Goal: Transaction & Acquisition: Book appointment/travel/reservation

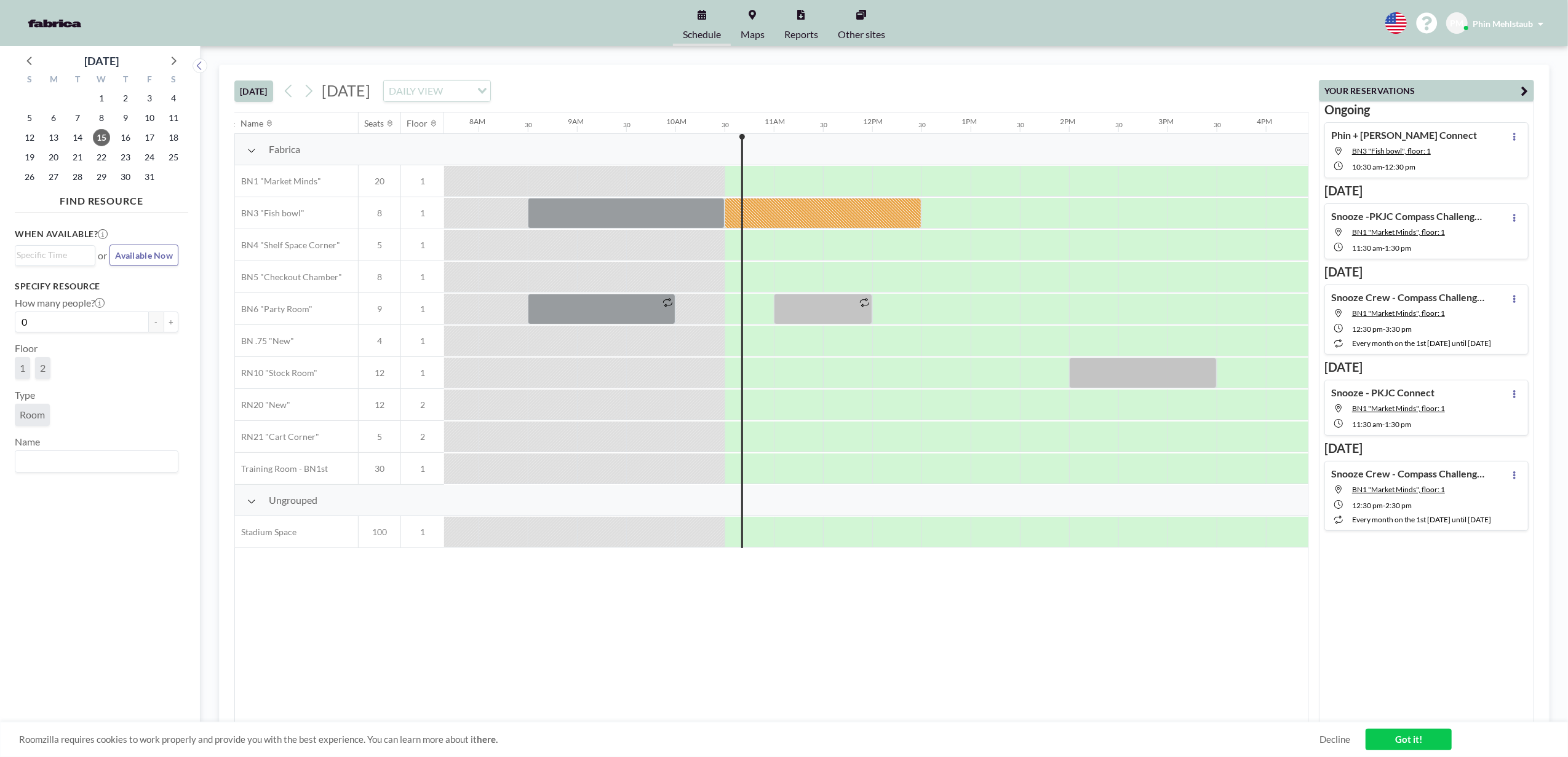
scroll to position [0, 984]
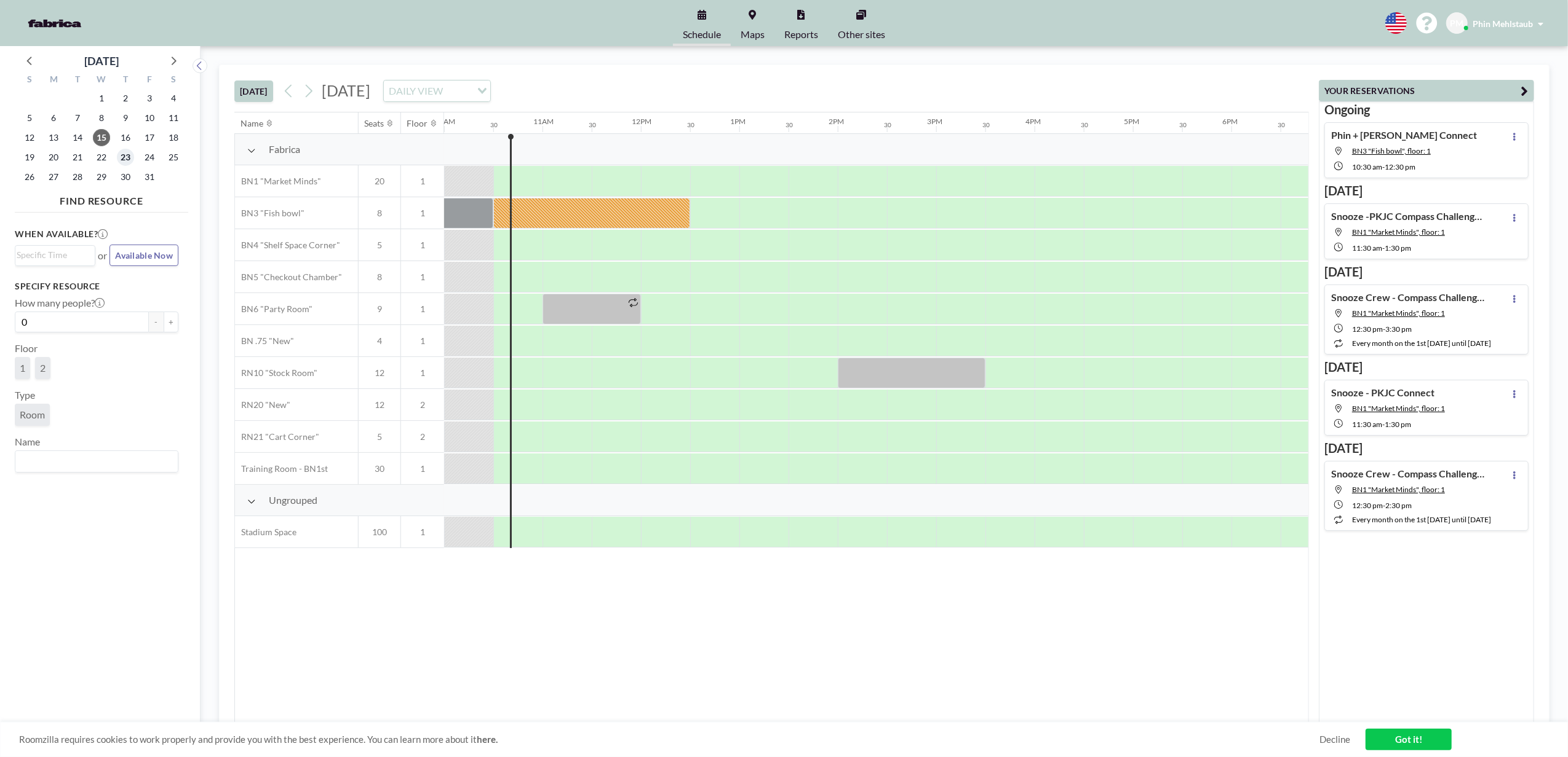
click at [122, 149] on span "23" at bounding box center [125, 157] width 17 height 17
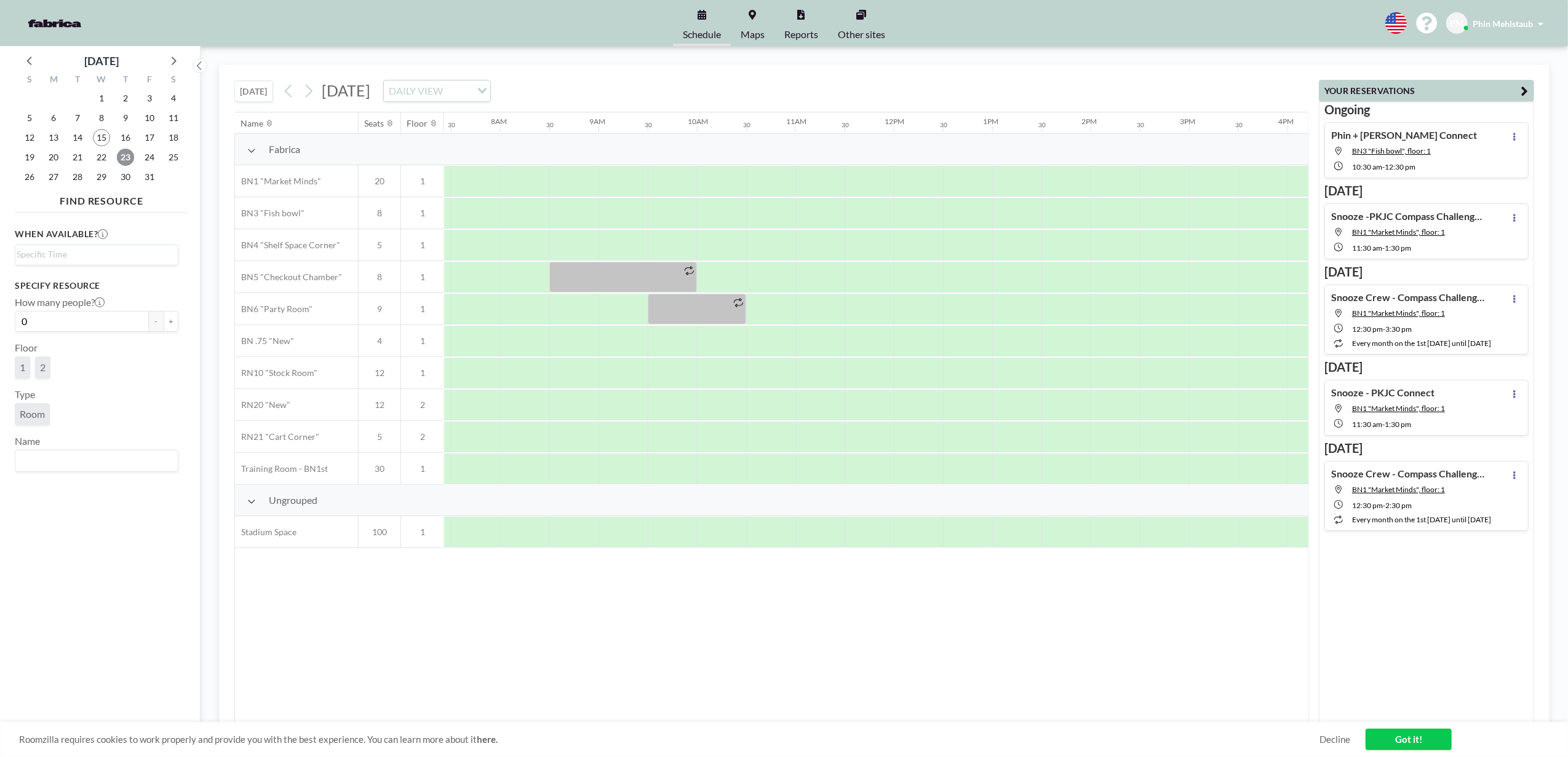
scroll to position [0, 738]
click at [54, 162] on span "20" at bounding box center [53, 157] width 17 height 17
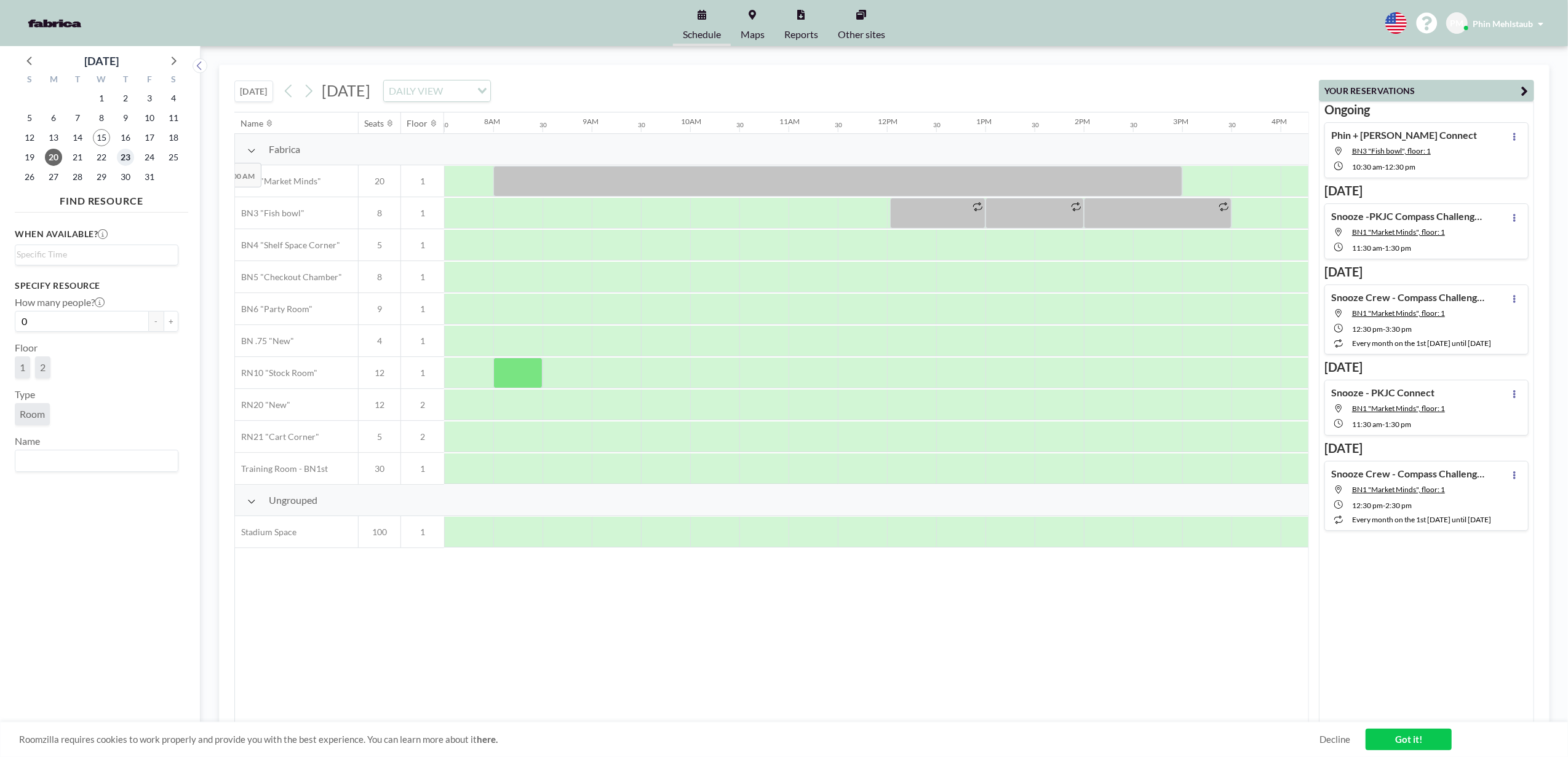
click at [124, 155] on span "23" at bounding box center [125, 157] width 17 height 17
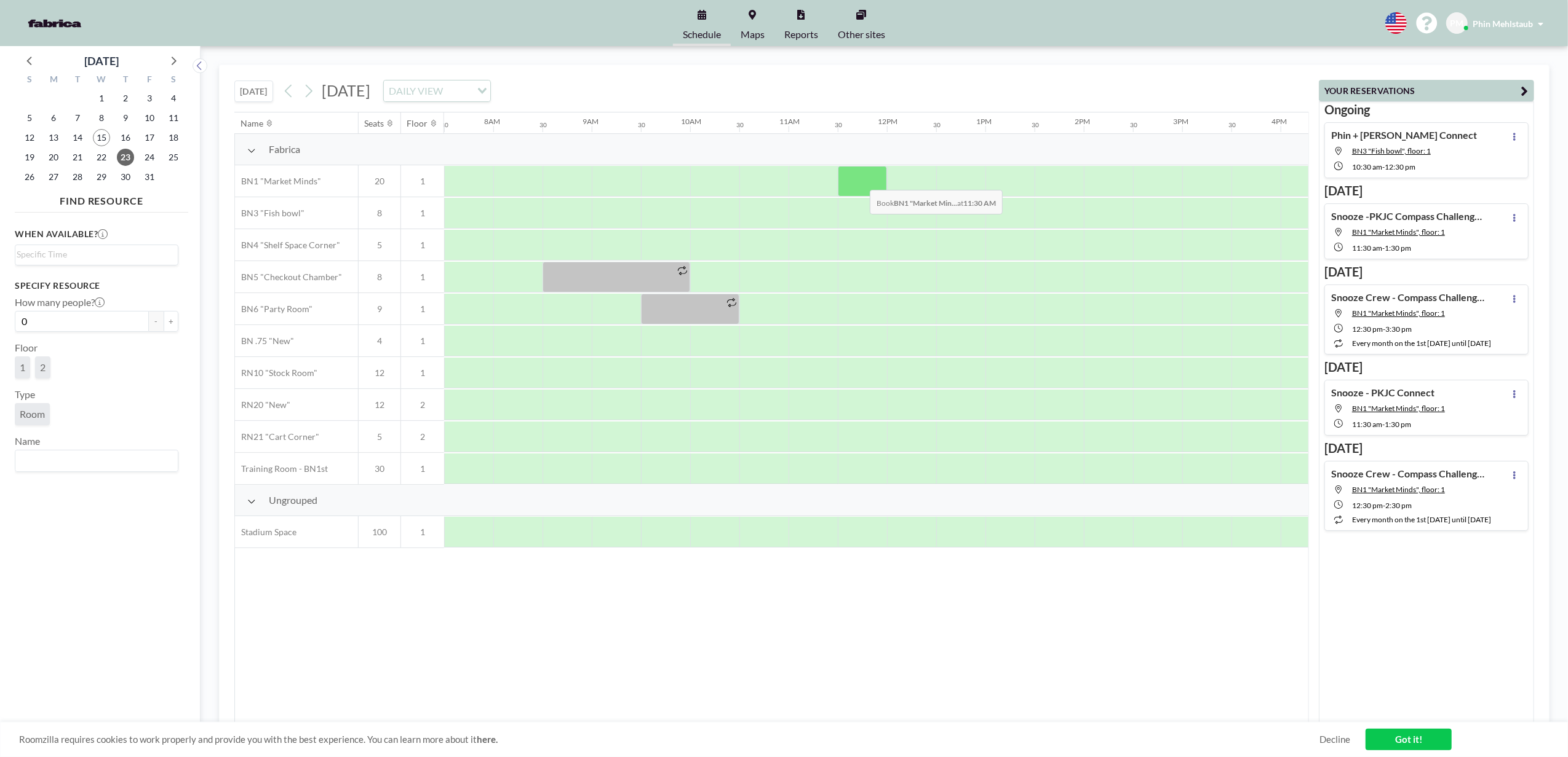
click at [860, 182] on div at bounding box center [862, 181] width 49 height 31
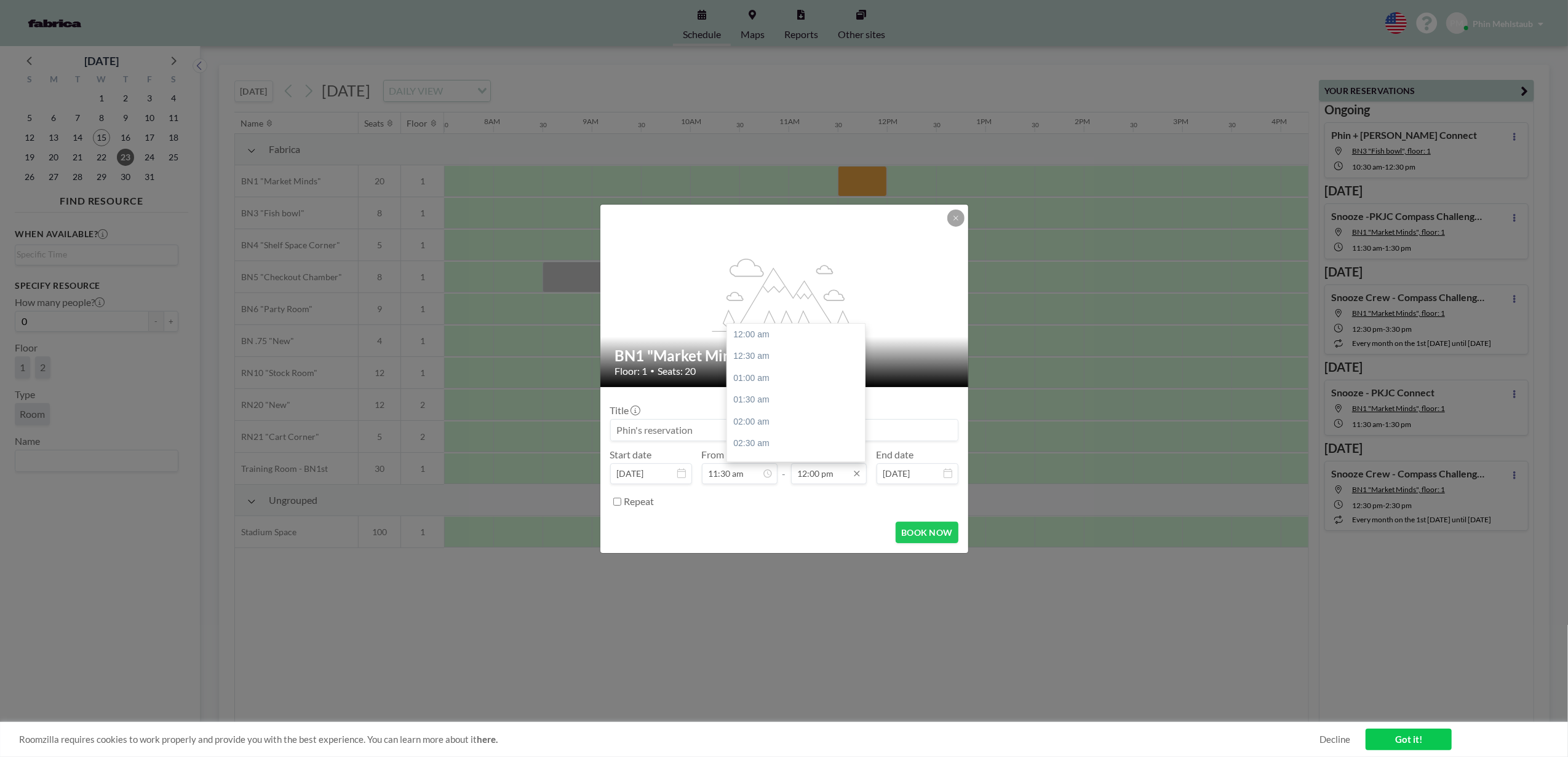
scroll to position [525, 0]
click at [794, 406] on div "01:30 pm" at bounding box center [800, 401] width 146 height 22
type input "01:30 pm"
click at [746, 419] on div at bounding box center [784, 430] width 348 height 22
click at [728, 438] on input at bounding box center [784, 430] width 347 height 21
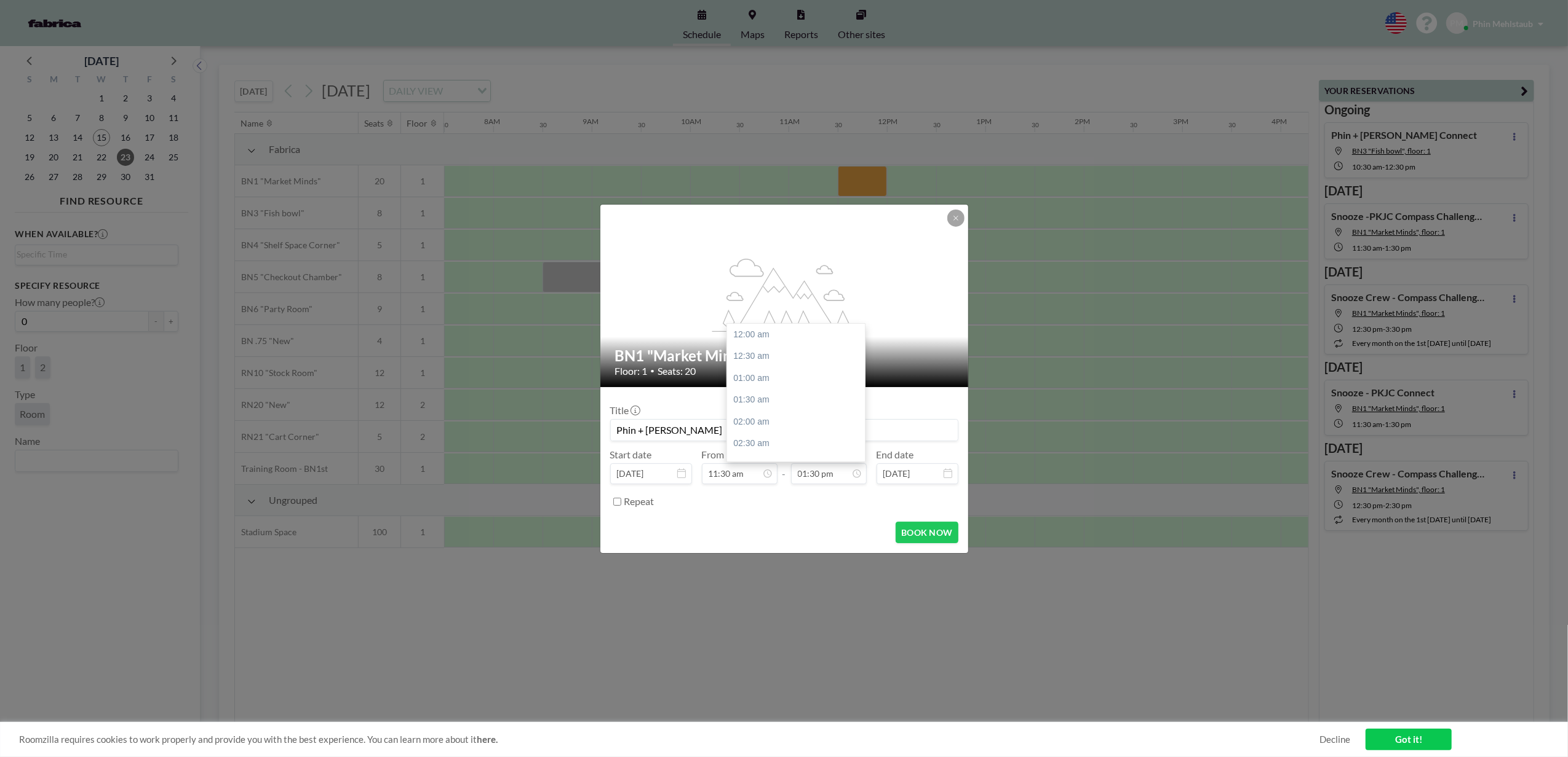
scroll to position [590, 0]
type input "Phin + [PERSON_NAME]"
click at [921, 529] on button "BOOK NOW" at bounding box center [926, 532] width 62 height 21
